Goal: Information Seeking & Learning: Learn about a topic

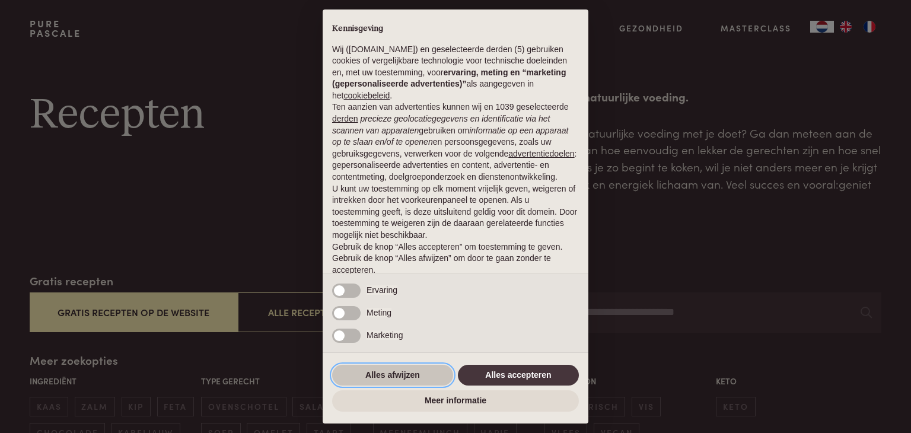
click at [406, 372] on button "Alles afwijzen" at bounding box center [392, 375] width 121 height 21
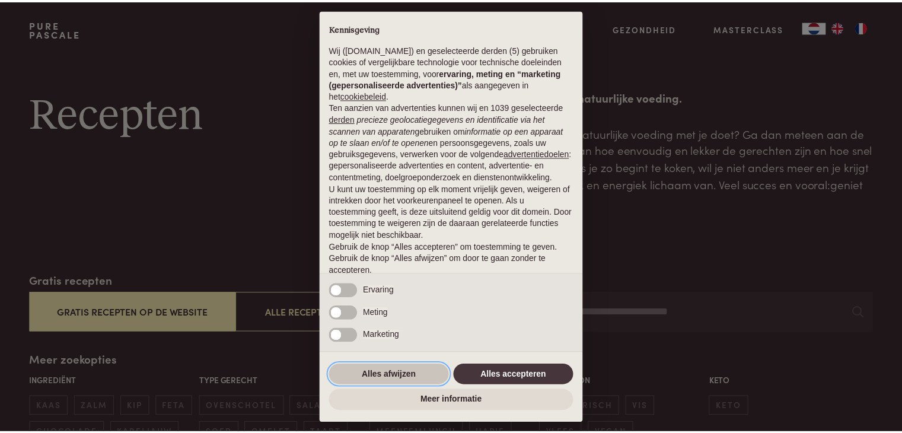
scroll to position [44, 0]
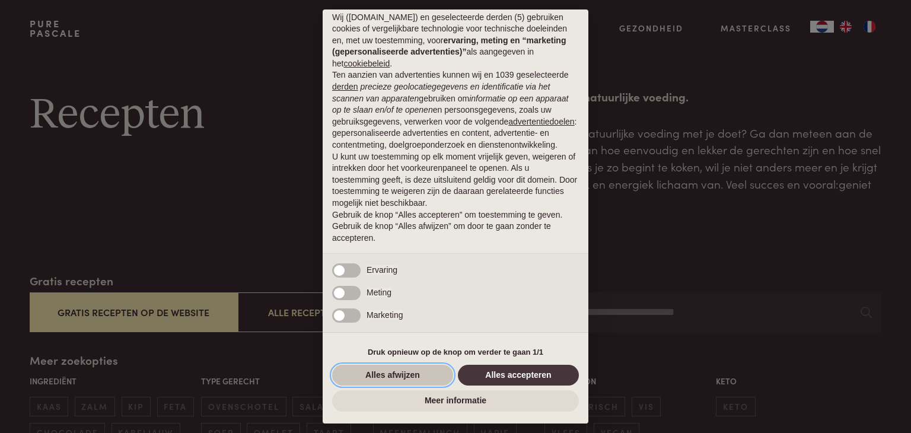
click at [379, 372] on button "Alles afwijzen" at bounding box center [392, 375] width 121 height 21
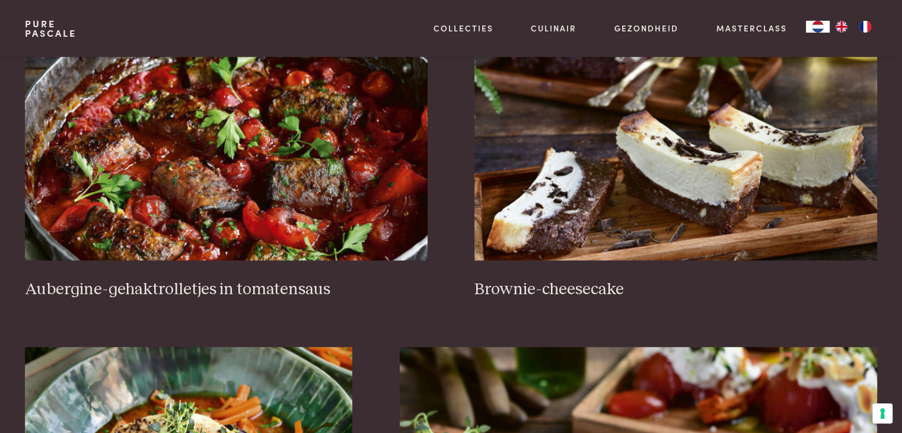
scroll to position [545, 0]
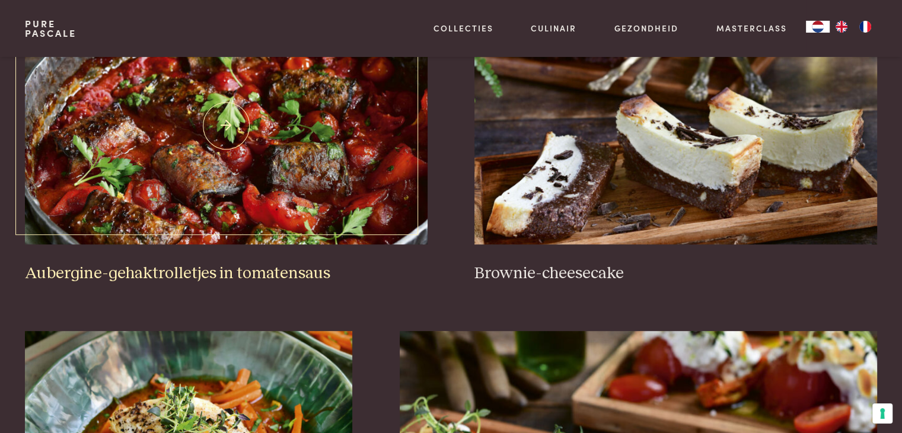
click at [256, 217] on img at bounding box center [226, 125] width 402 height 237
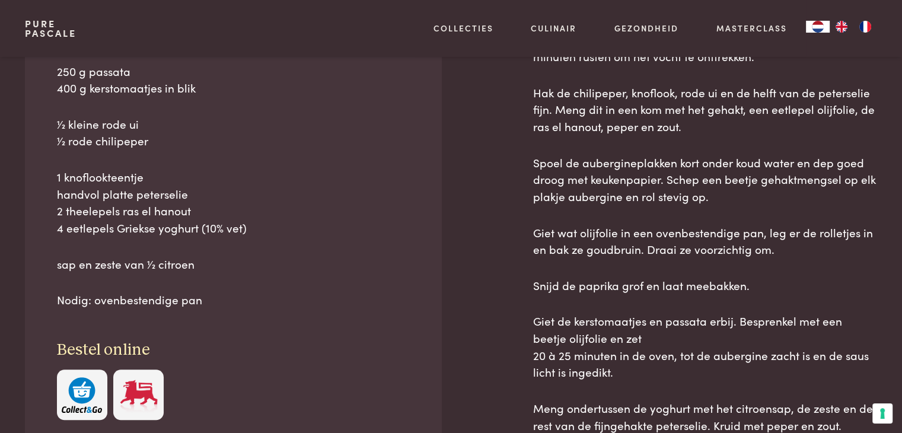
scroll to position [653, 0]
